Goal: Navigation & Orientation: Find specific page/section

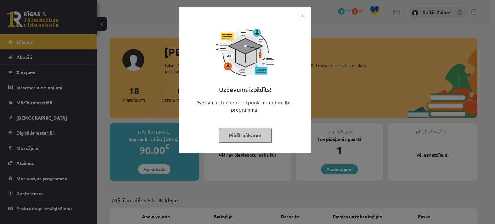
click at [239, 134] on button "Pildīt nākamo" at bounding box center [245, 135] width 53 height 15
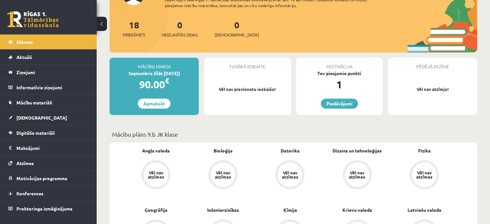
scroll to position [73, 0]
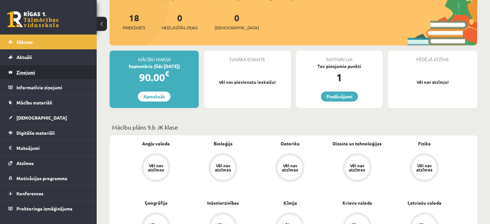
click at [47, 71] on legend "Ziņojumi 0" at bounding box center [52, 72] width 72 height 15
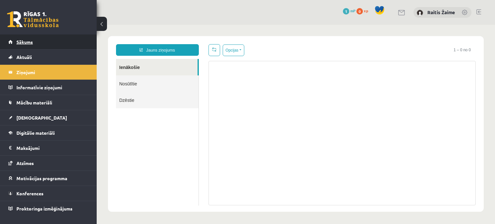
click at [44, 41] on link "Sākums" at bounding box center [48, 41] width 80 height 15
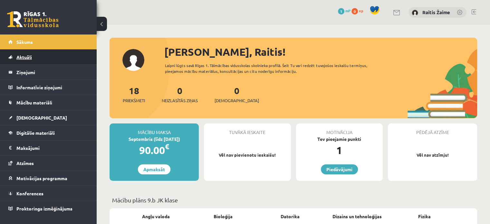
click at [65, 50] on link "Aktuāli" at bounding box center [48, 57] width 80 height 15
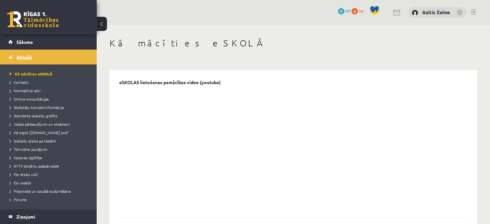
click at [35, 53] on link "Aktuāli" at bounding box center [48, 57] width 80 height 15
click at [34, 40] on link "Sākums" at bounding box center [48, 41] width 80 height 15
